Goal: Find specific page/section: Find specific page/section

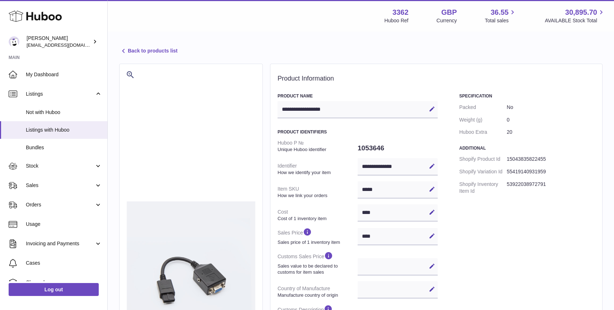
select select
select select "**"
click at [37, 22] on icon at bounding box center [35, 16] width 53 height 14
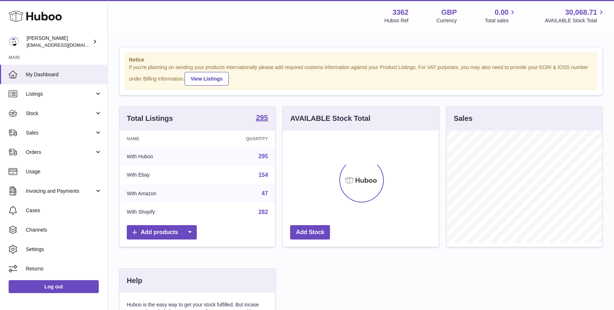
scroll to position [112, 156]
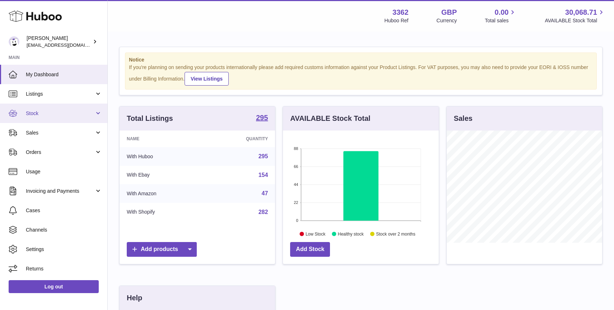
click at [71, 110] on span "Stock" at bounding box center [60, 113] width 69 height 7
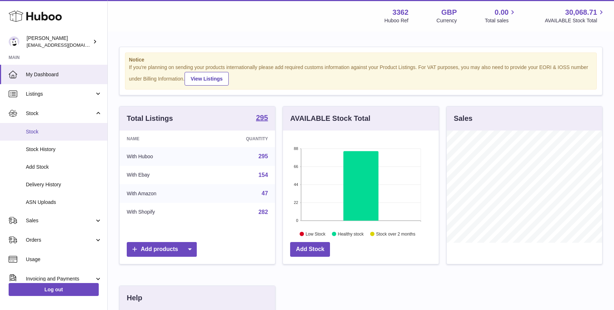
click at [85, 130] on span "Stock" at bounding box center [64, 131] width 76 height 7
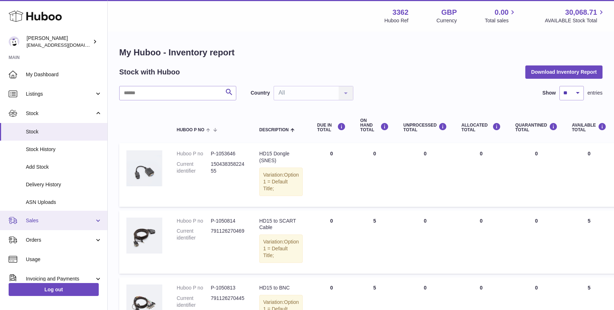
click at [67, 224] on link "Sales" at bounding box center [53, 219] width 107 height 19
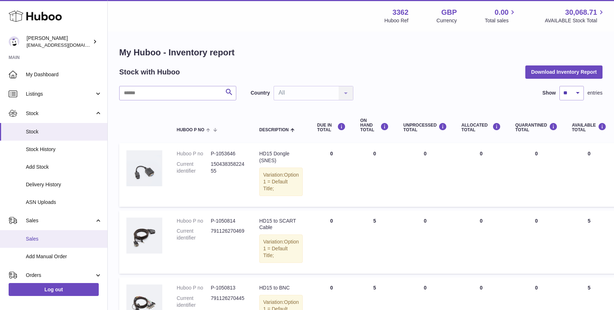
click at [68, 235] on link "Sales" at bounding box center [53, 239] width 107 height 18
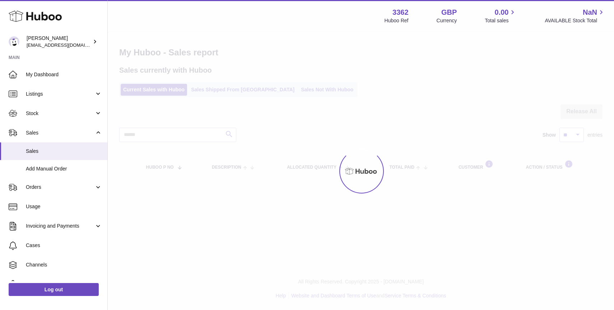
click at [291, 85] on div "Menu Huboo 3362 Huboo Ref GBP Currency 0.00 Total sales NaN AVAILABLE Stock Tot…" at bounding box center [361, 97] width 506 height 195
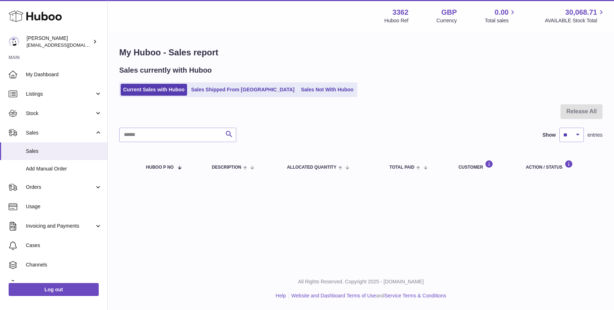
click at [298, 85] on link "Sales Not With Huboo" at bounding box center [326, 90] width 57 height 12
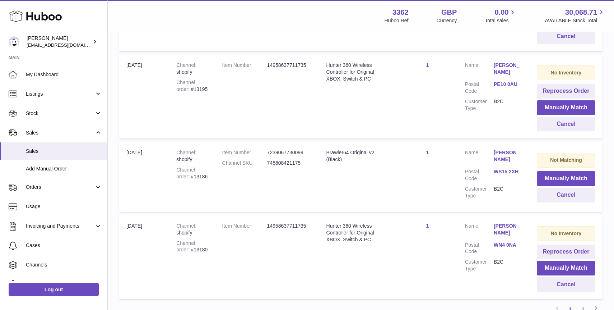
scroll to position [710, 0]
